Goal: Task Accomplishment & Management: Use online tool/utility

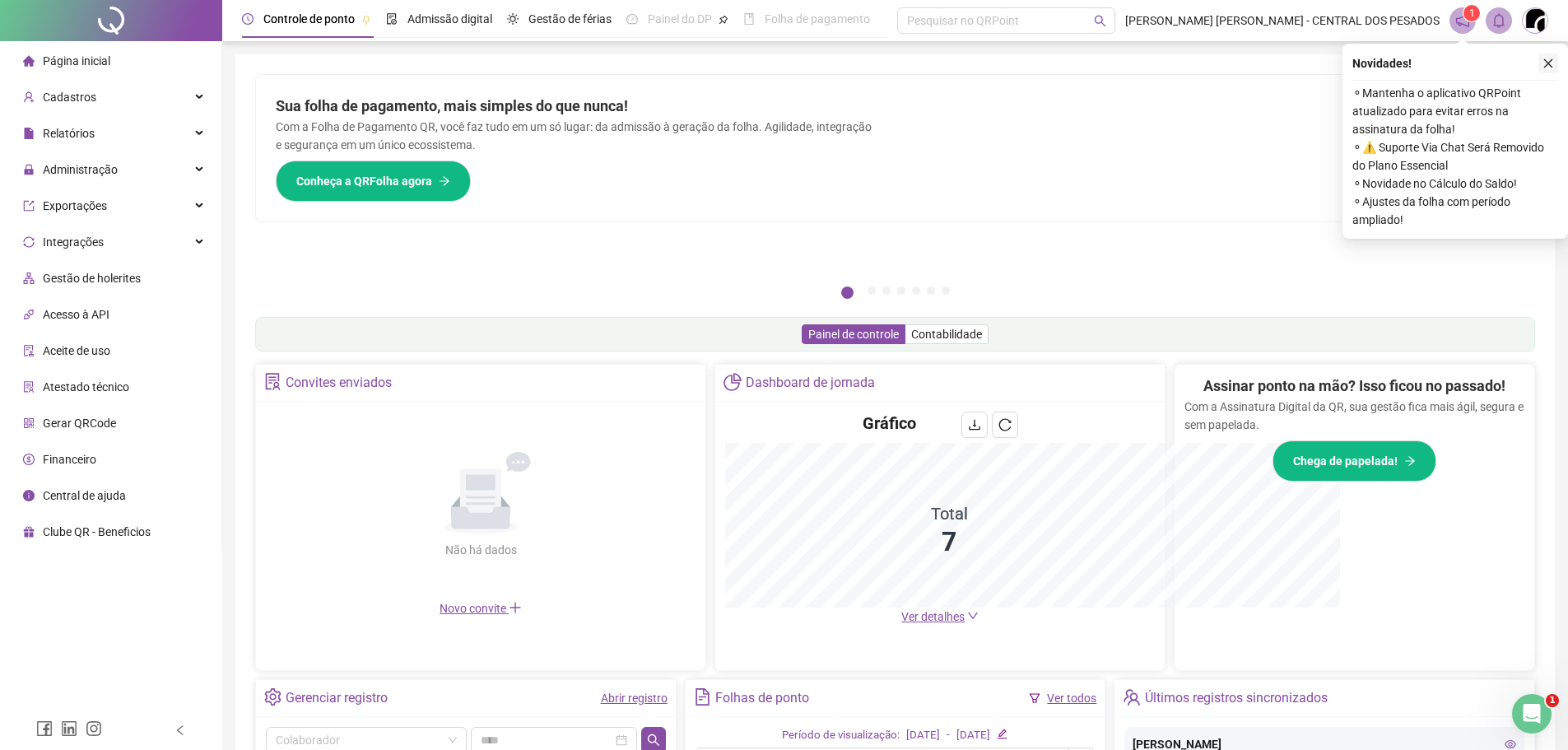
click at [1548, 63] on icon "close" at bounding box center [1549, 64] width 9 height 9
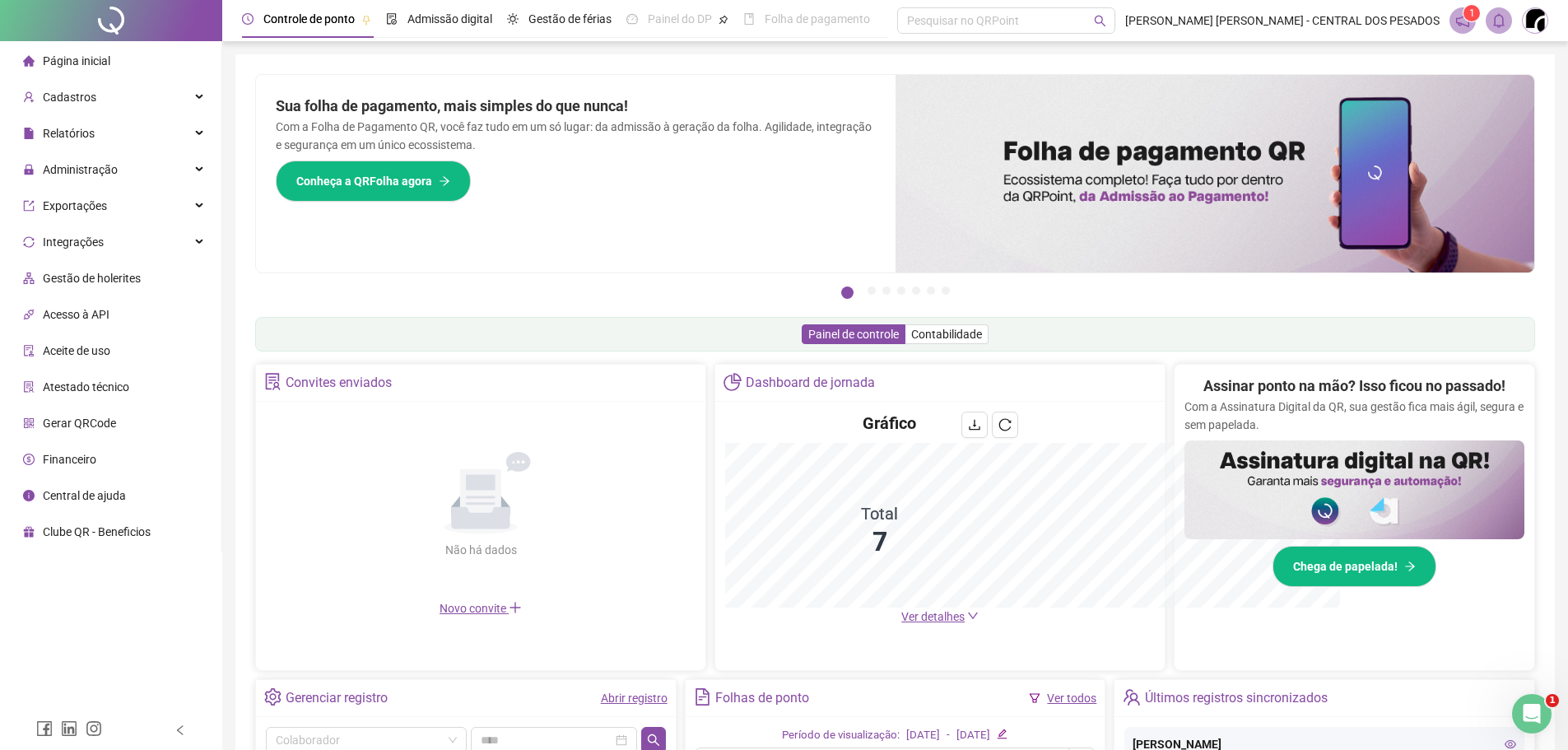
scroll to position [329, 0]
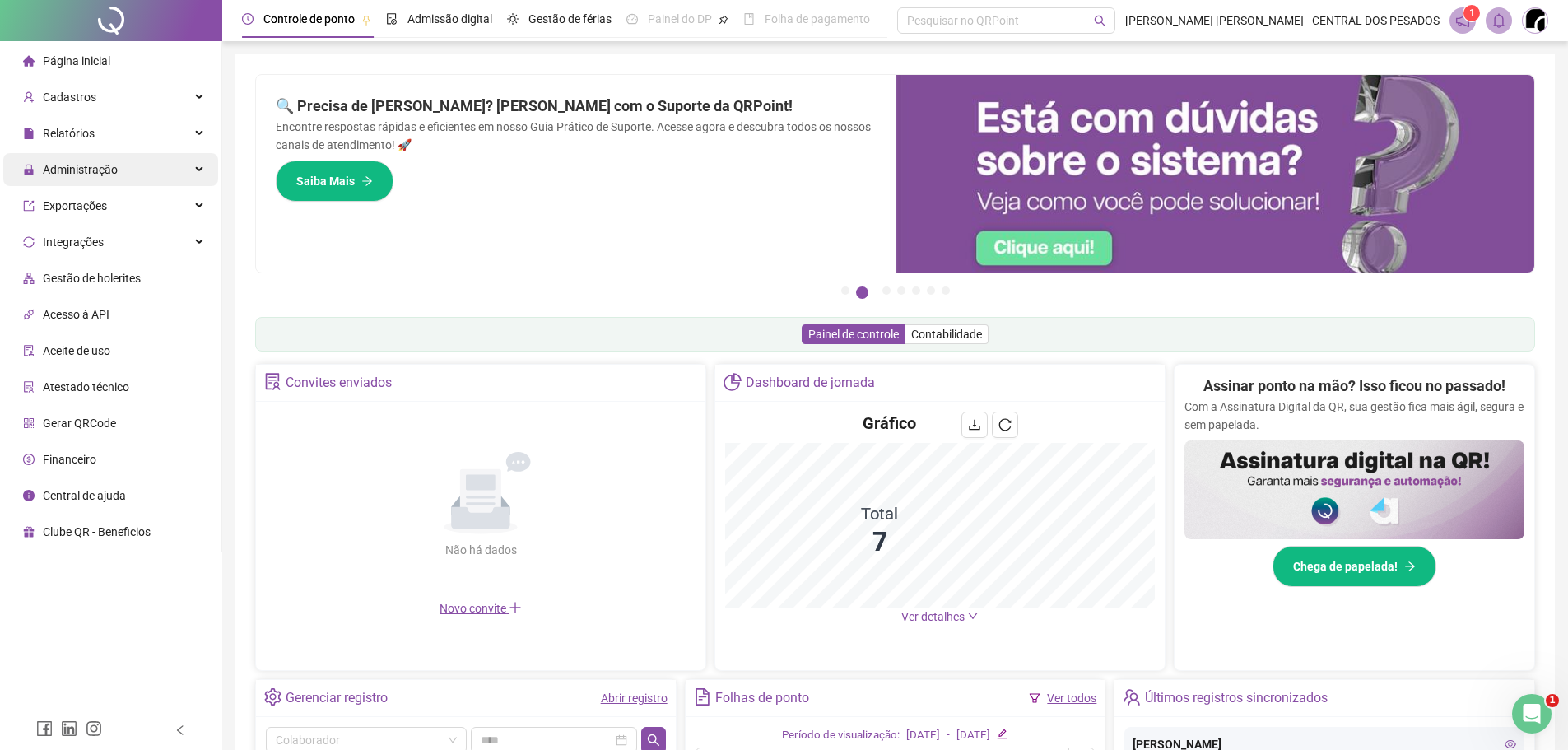
click at [172, 165] on div "Administração" at bounding box center [111, 169] width 215 height 33
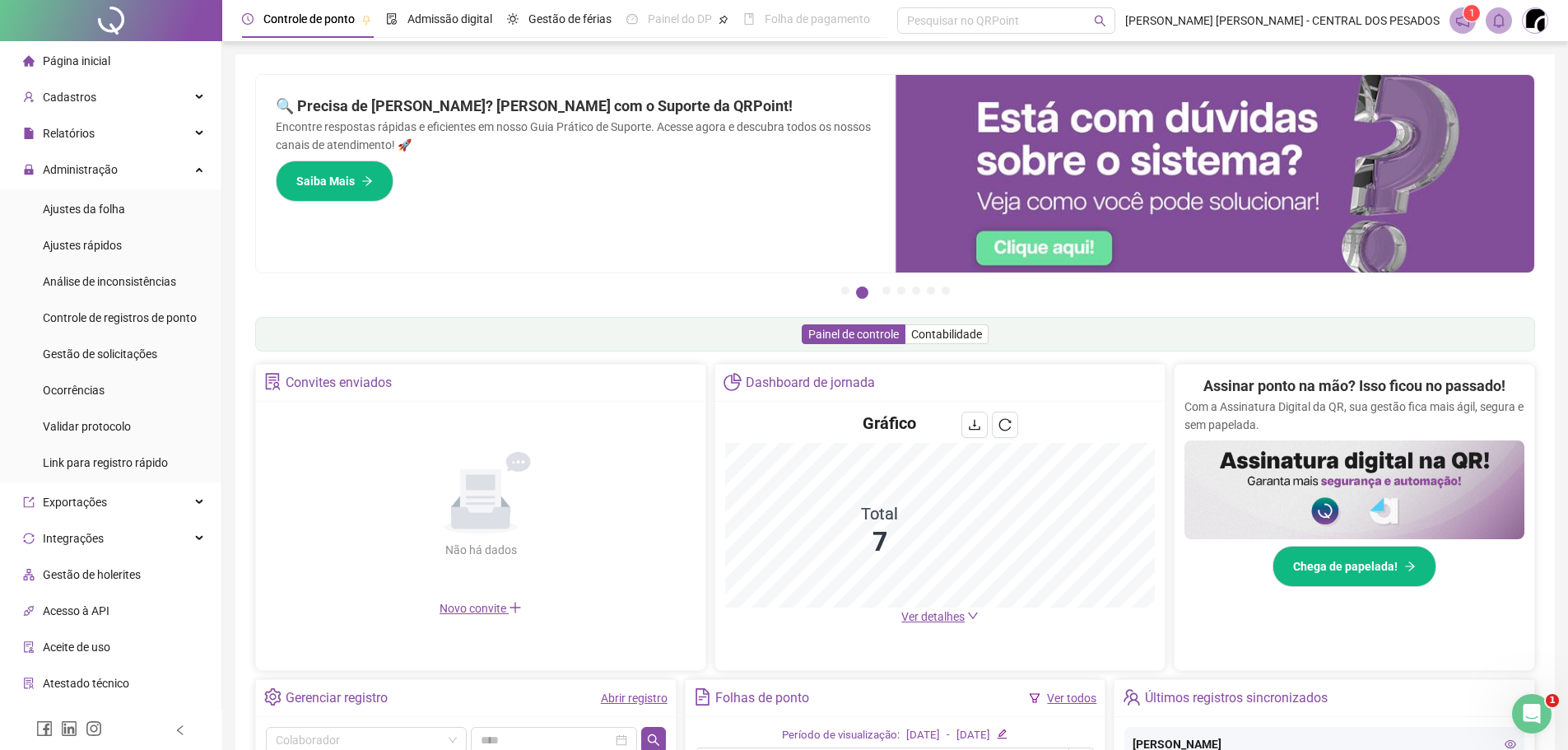
scroll to position [322, 0]
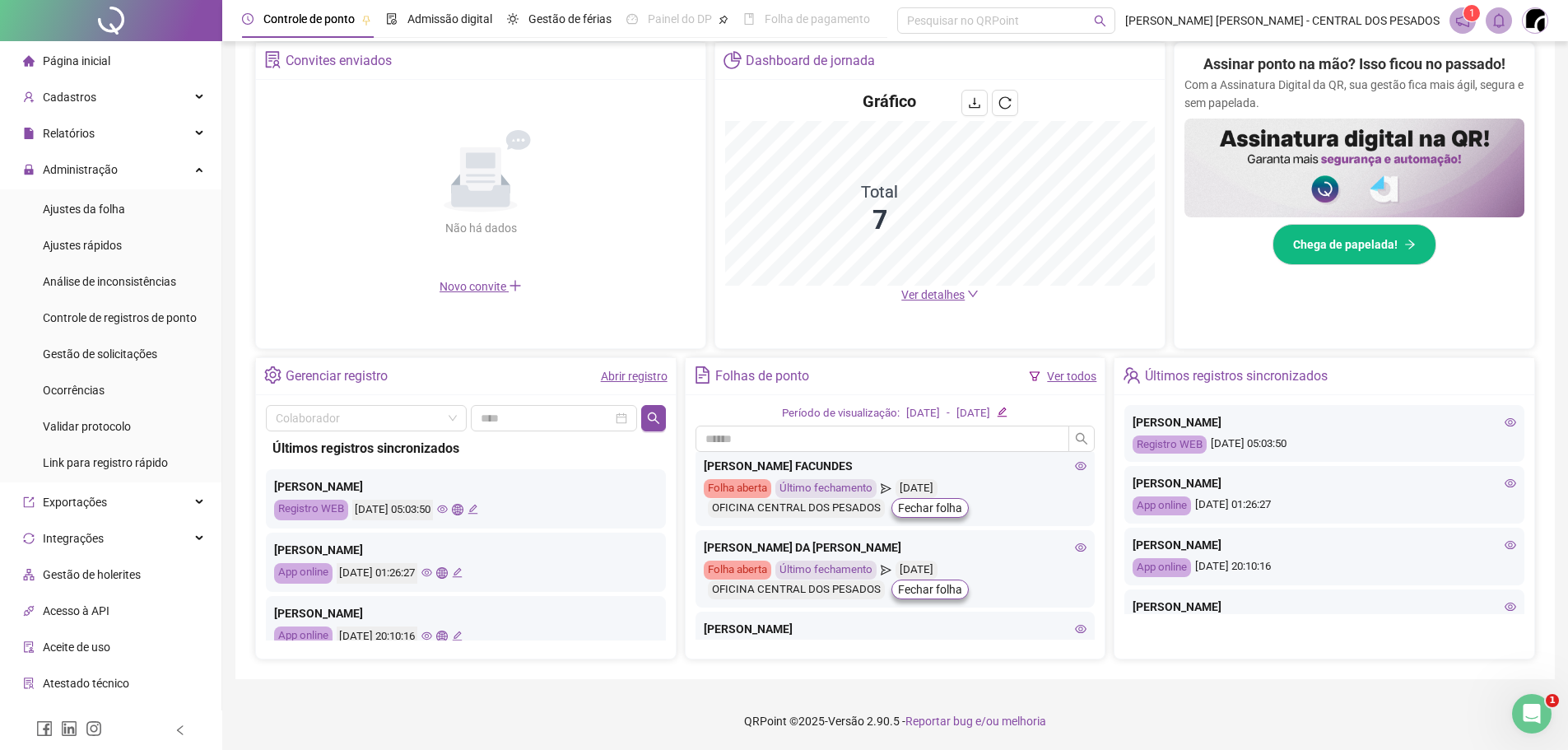
click at [352, 374] on div "Gerenciar registro" at bounding box center [336, 376] width 102 height 28
click at [275, 373] on icon "setting" at bounding box center [273, 375] width 17 height 17
click at [613, 374] on link "Abrir registro" at bounding box center [633, 376] width 66 height 13
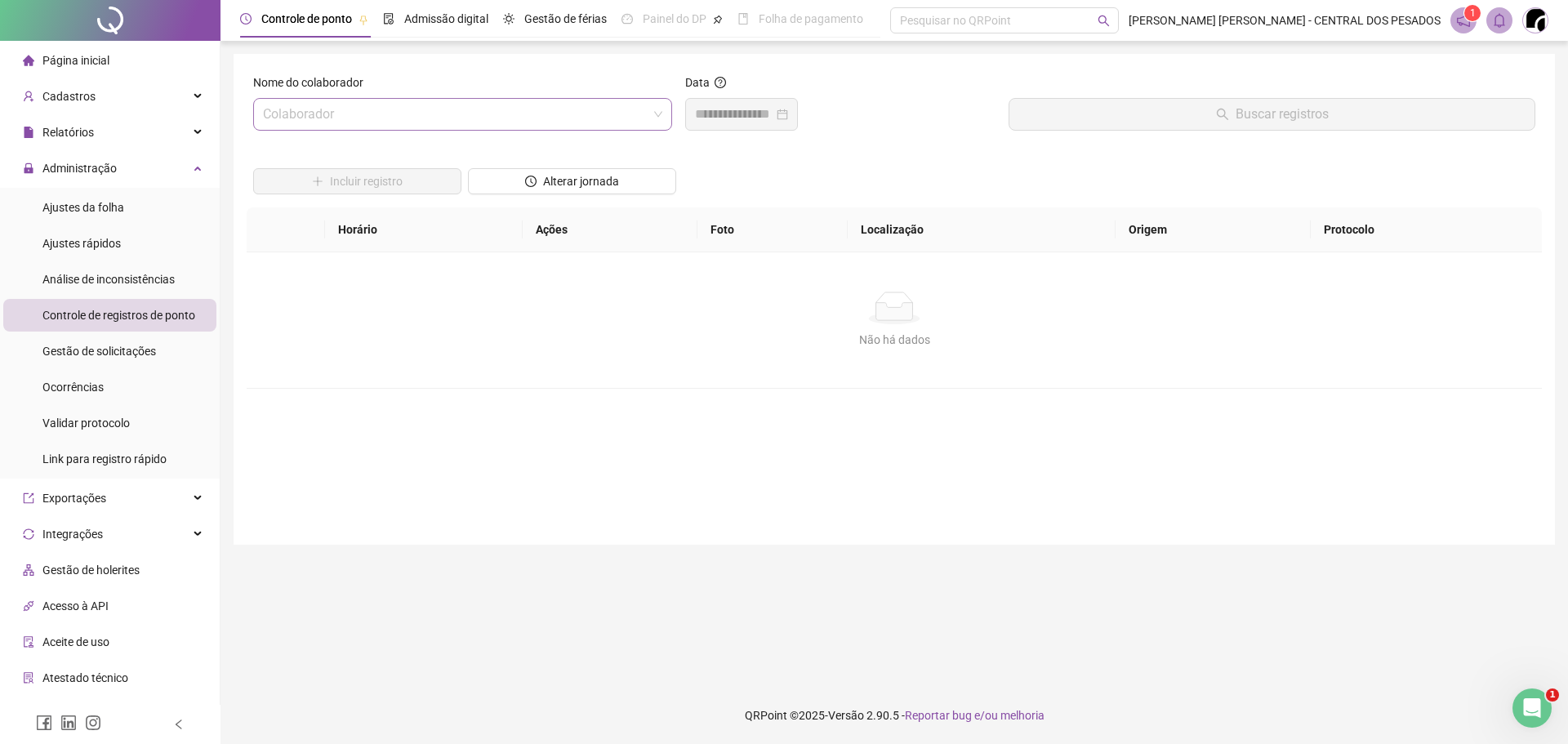
click at [593, 111] on input "search" at bounding box center [455, 114] width 385 height 31
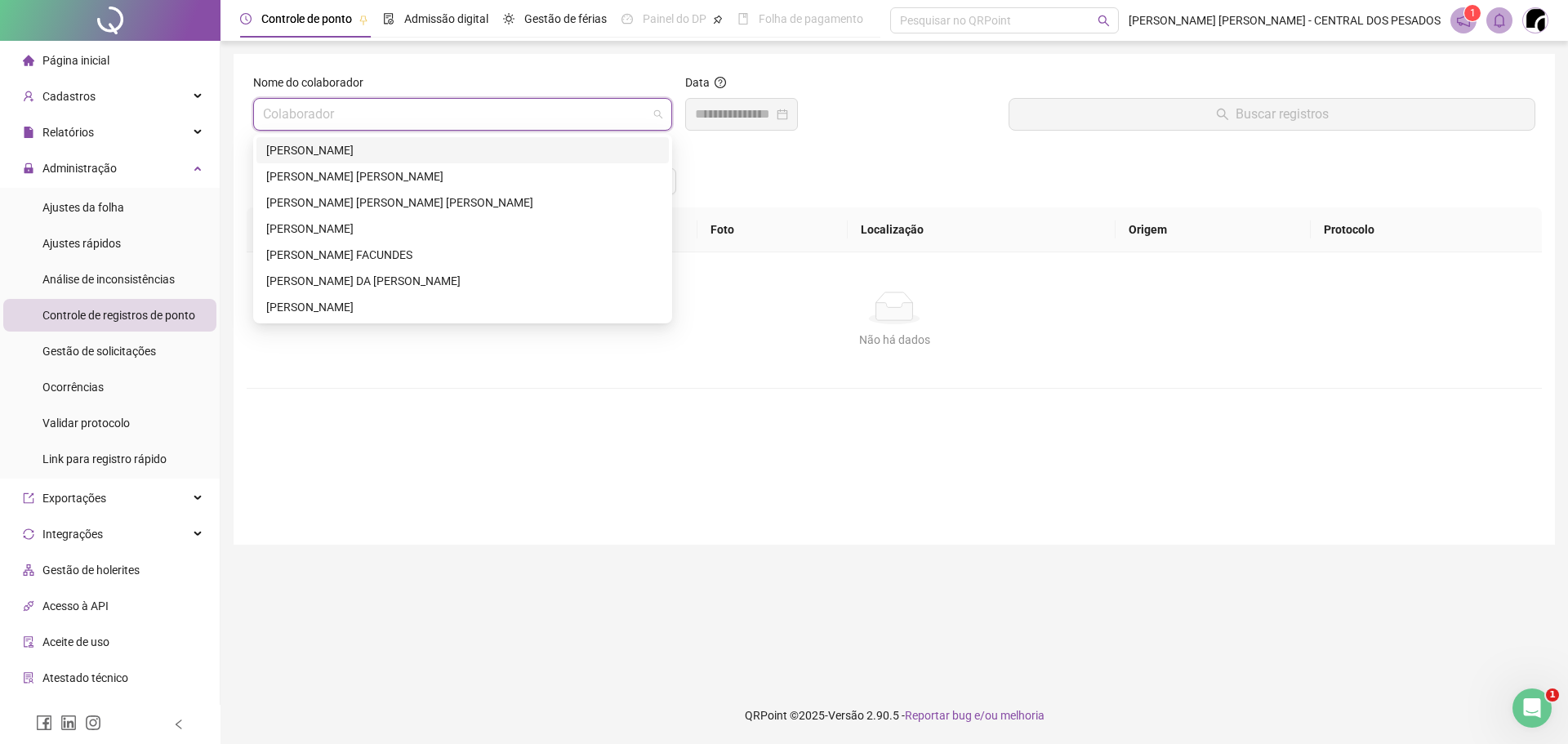
click at [367, 154] on div "[PERSON_NAME]" at bounding box center [463, 150] width 393 height 18
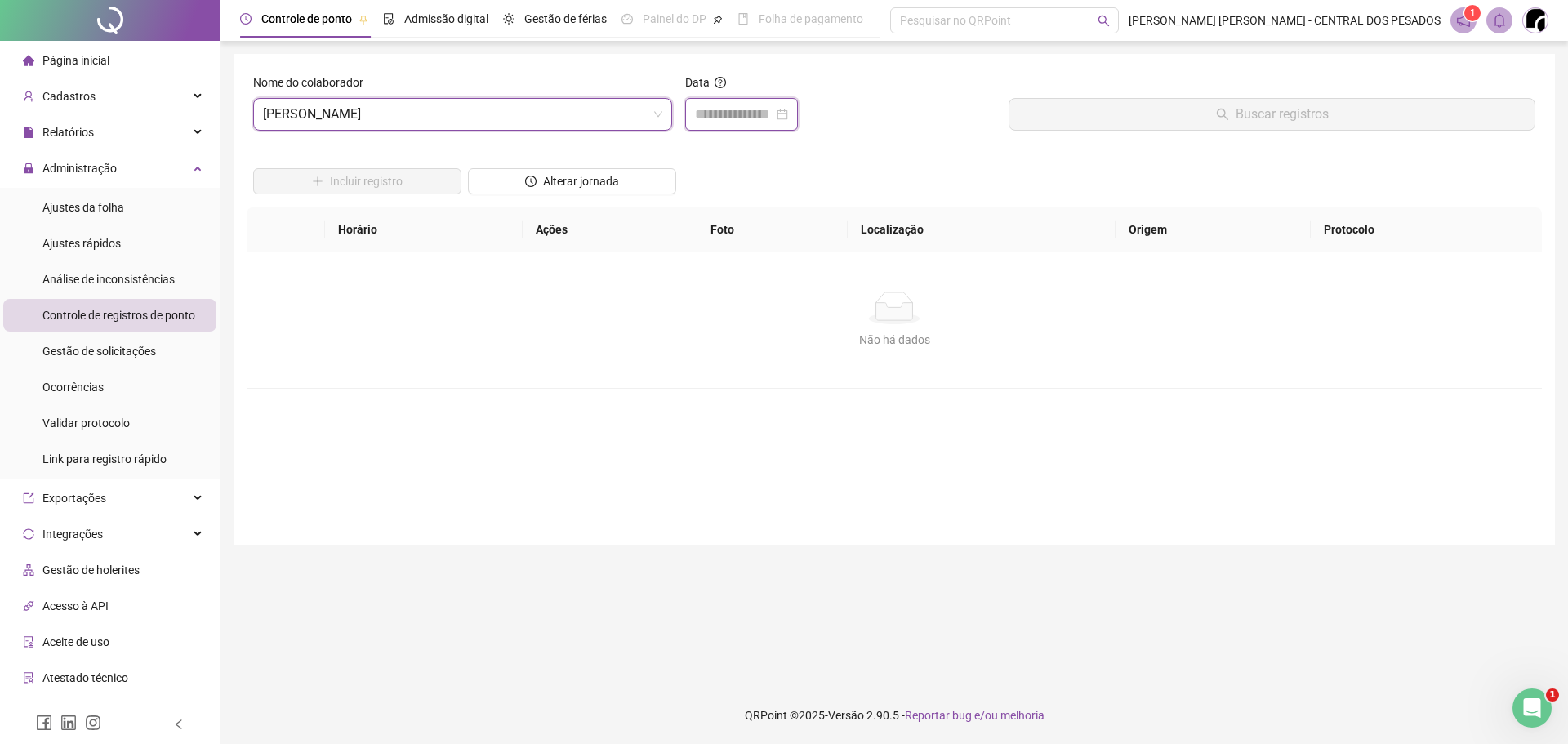
click at [728, 117] on input at bounding box center [734, 113] width 79 height 20
type input "**********"
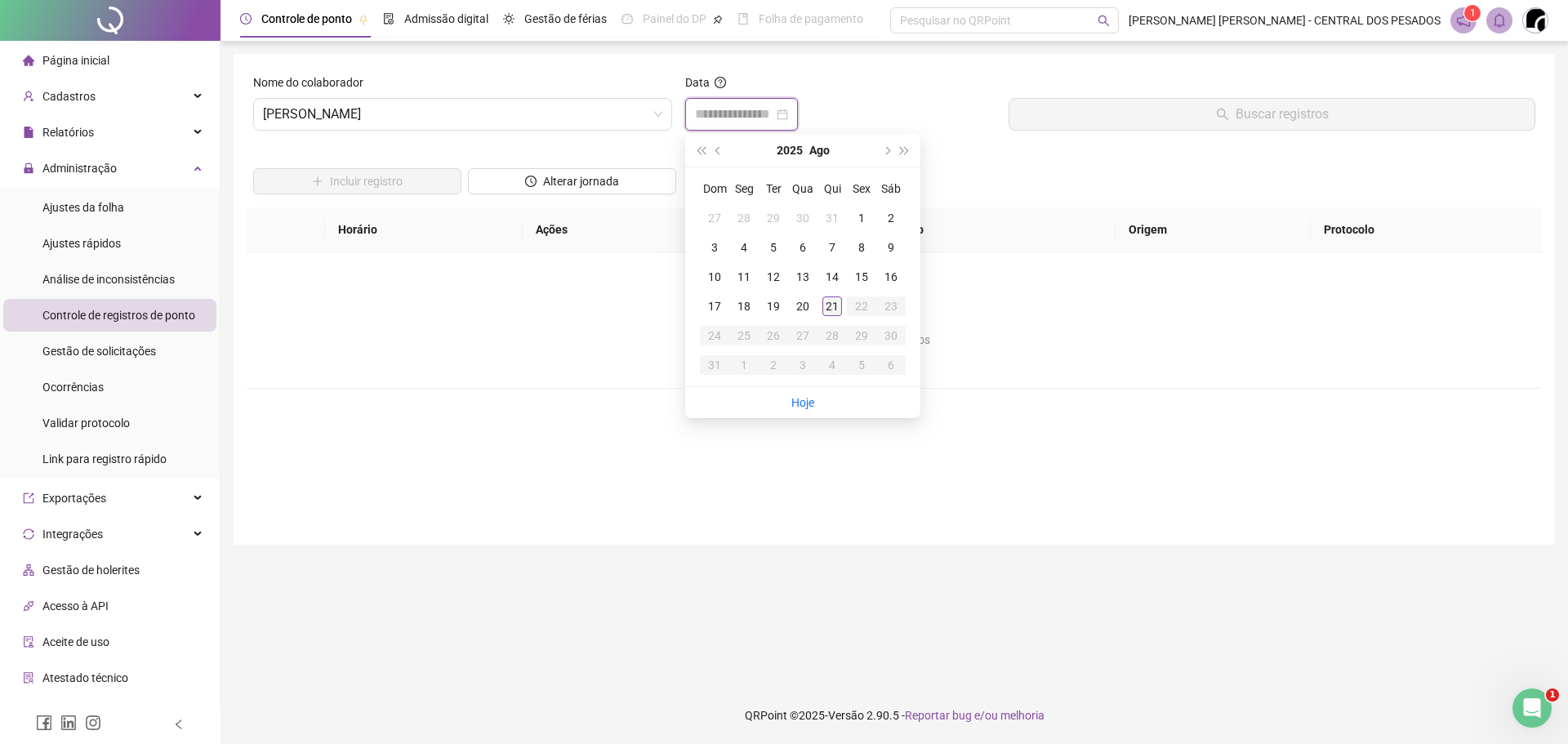
type input "**********"
click at [801, 307] on div "20" at bounding box center [802, 305] width 20 height 20
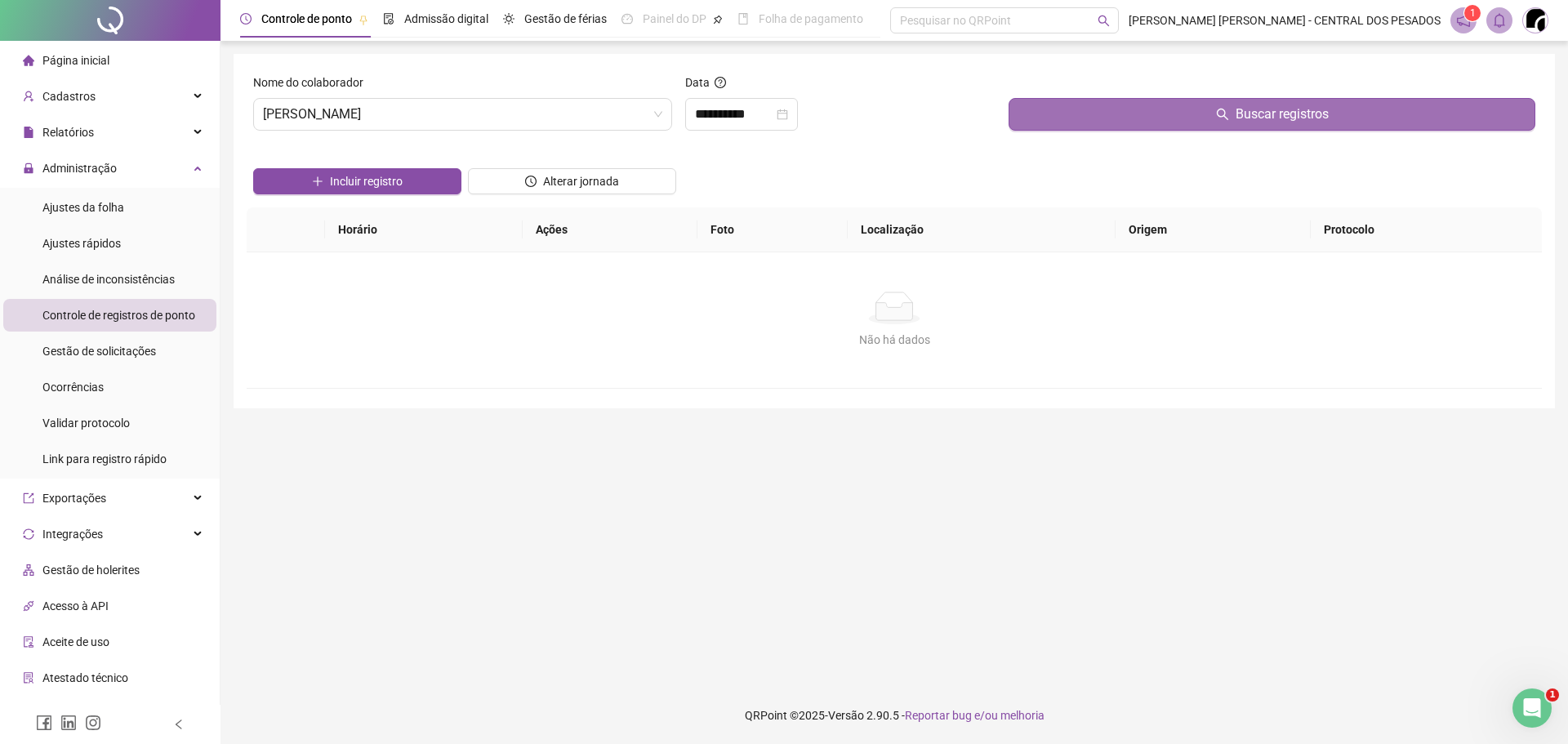
click at [1130, 118] on button "Buscar registros" at bounding box center [1271, 114] width 527 height 32
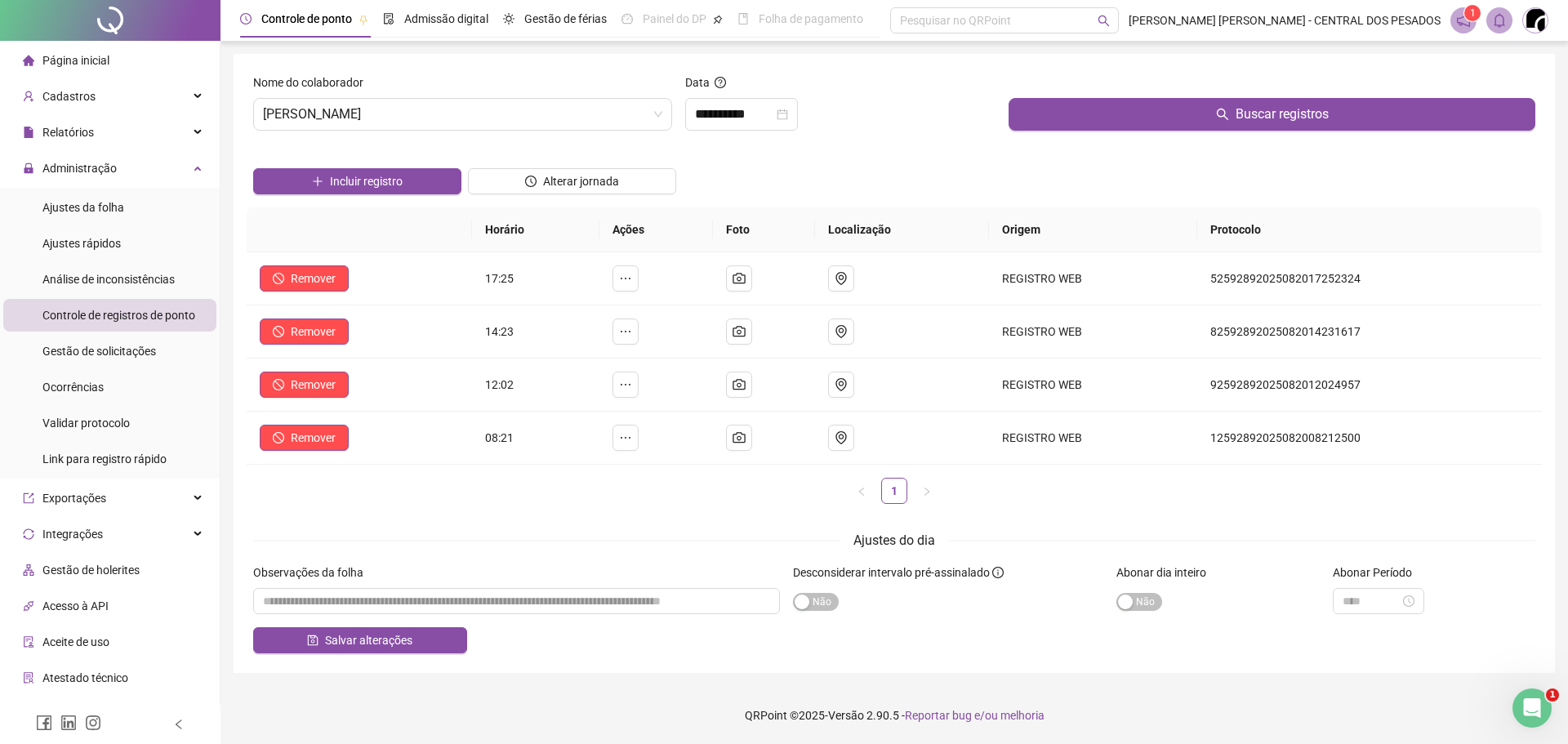
click at [114, 66] on li "Página inicial" at bounding box center [110, 61] width 213 height 32
